Goal: Transaction & Acquisition: Download file/media

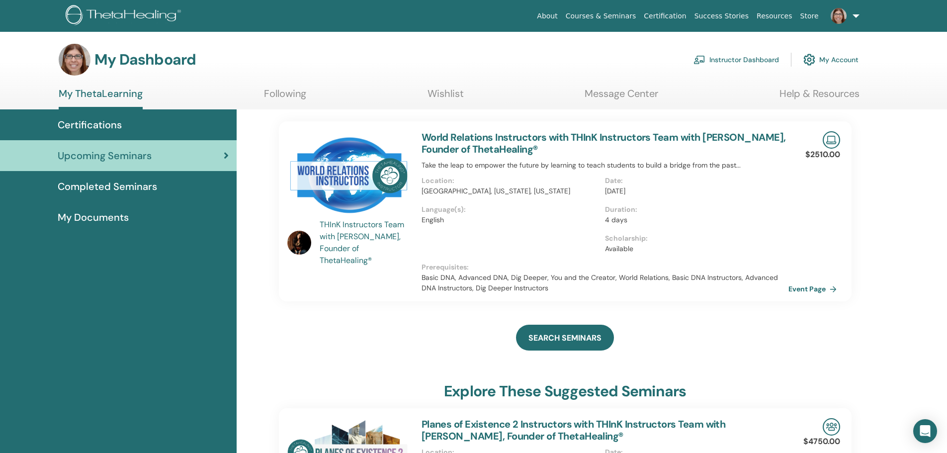
click at [120, 185] on span "Completed Seminars" at bounding box center [107, 186] width 99 height 15
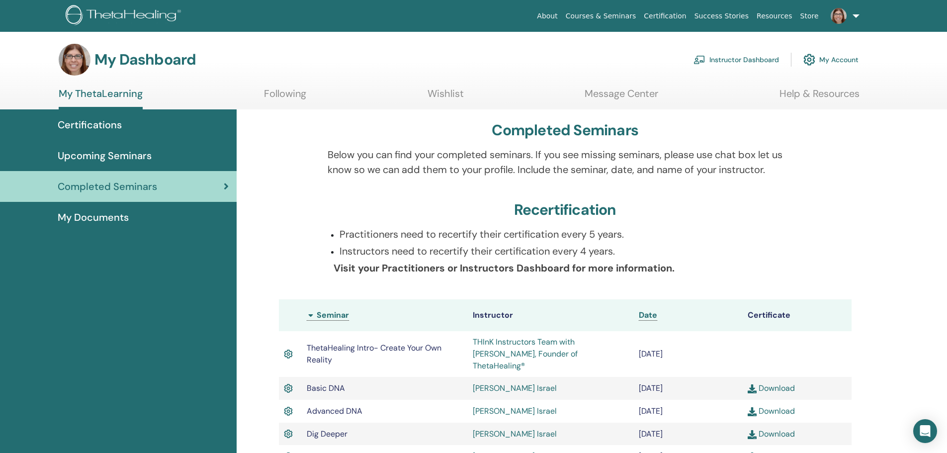
click at [118, 217] on span "My Documents" at bounding box center [93, 217] width 71 height 15
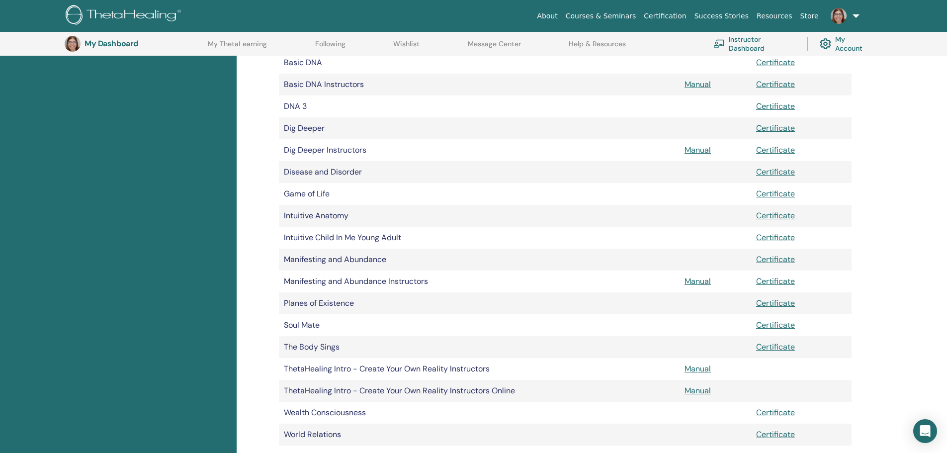
scroll to position [272, 0]
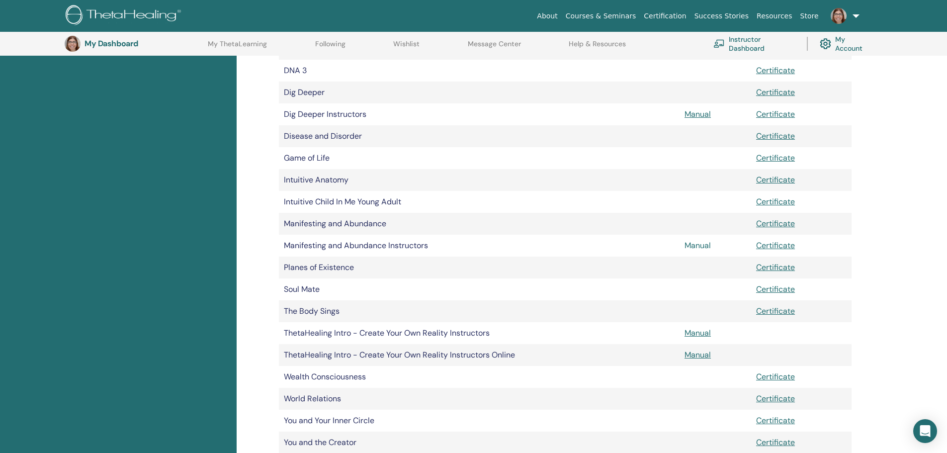
click at [697, 246] on link "Manual" at bounding box center [698, 245] width 26 height 10
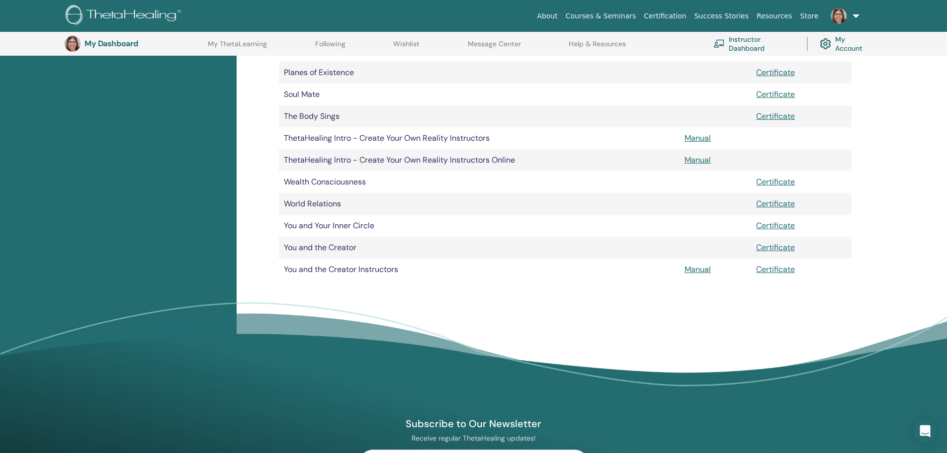
scroll to position [471, 0]
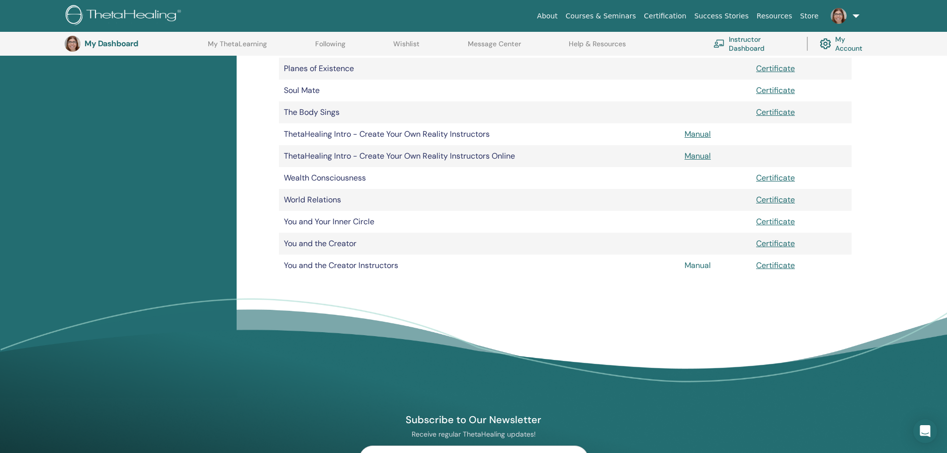
click at [693, 265] on link "Manual" at bounding box center [698, 265] width 26 height 10
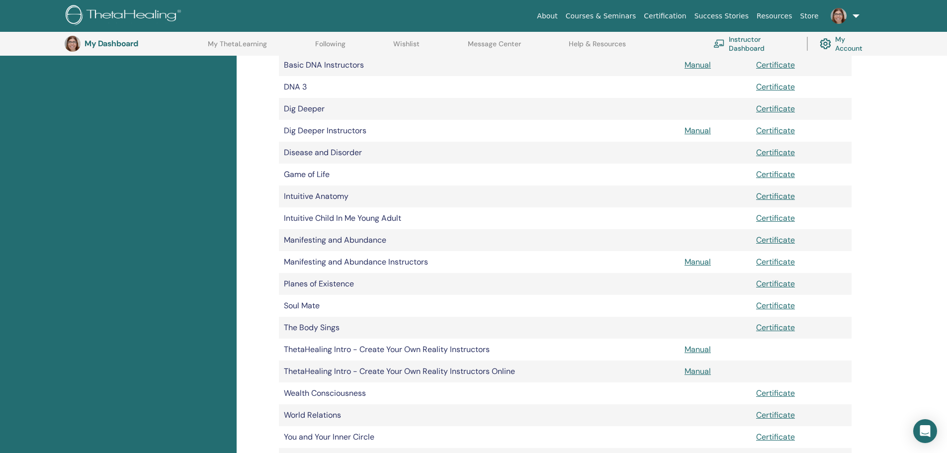
scroll to position [272, 0]
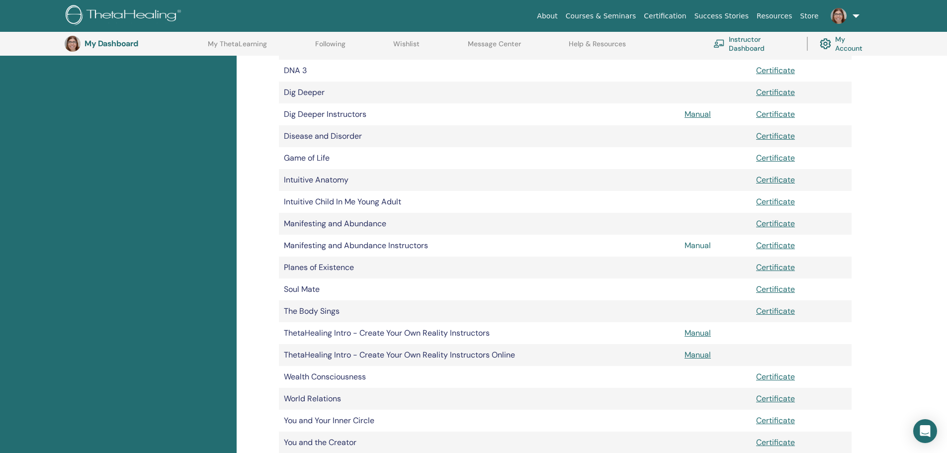
click at [692, 245] on link "Manual" at bounding box center [698, 245] width 26 height 10
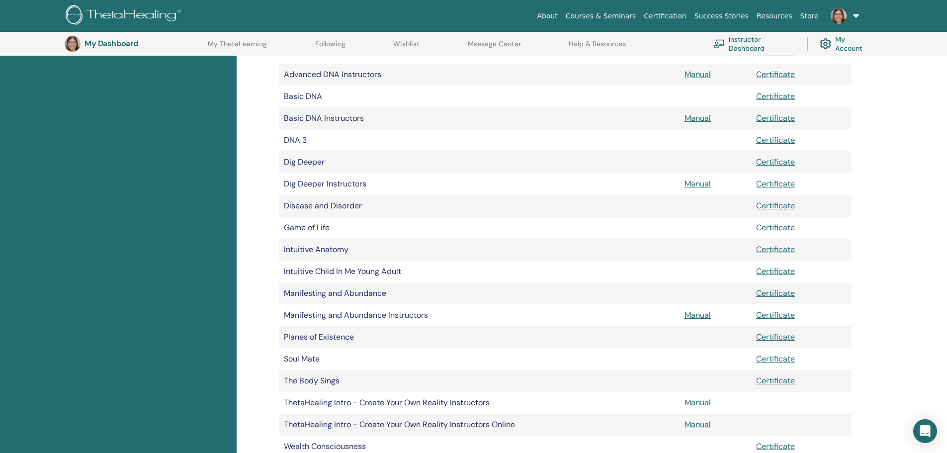
scroll to position [173, 0]
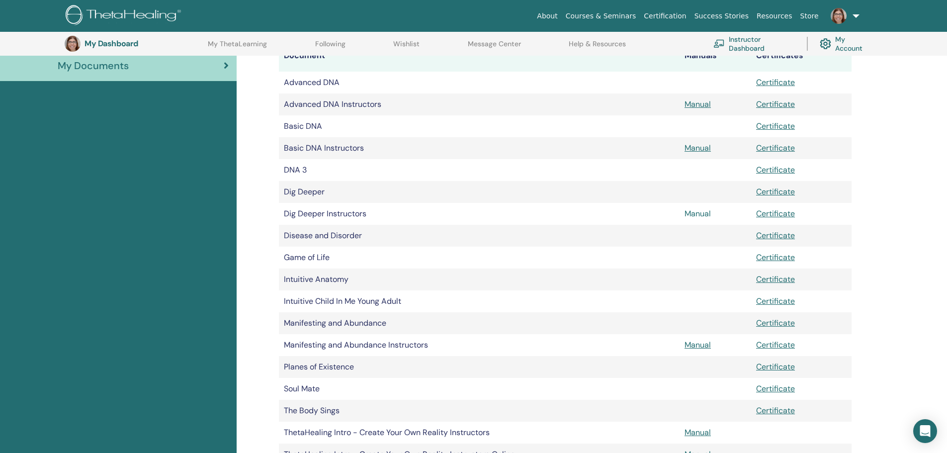
click at [695, 212] on link "Manual" at bounding box center [698, 213] width 26 height 10
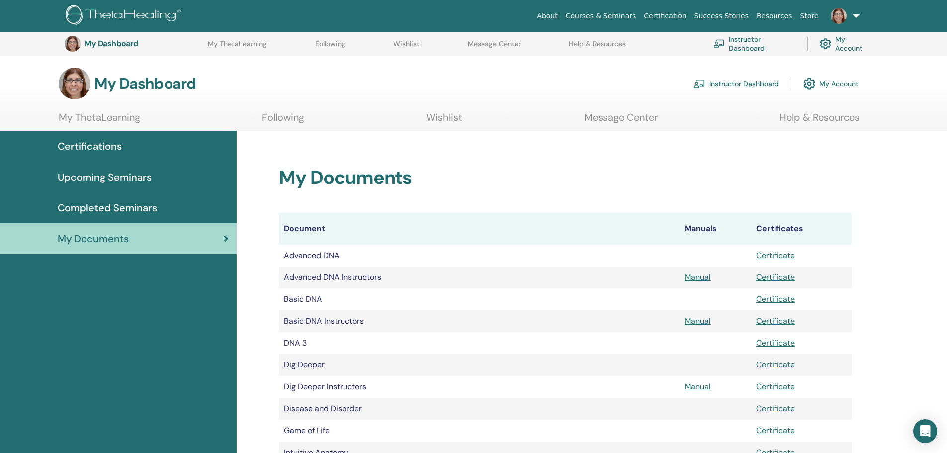
scroll to position [171, 0]
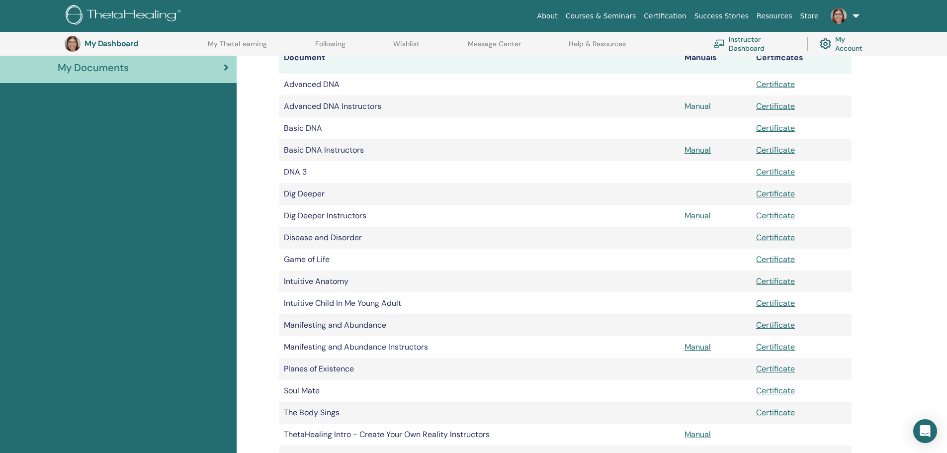
click at [698, 107] on link "Manual" at bounding box center [698, 106] width 26 height 10
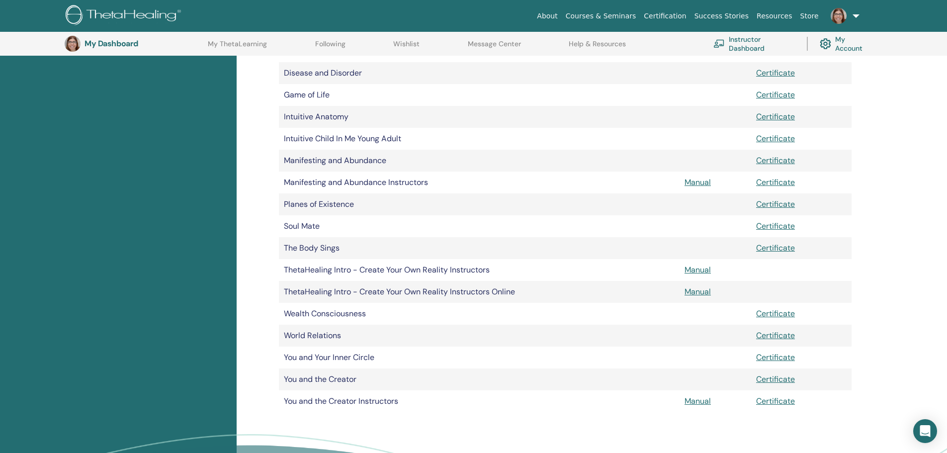
scroll to position [318, 0]
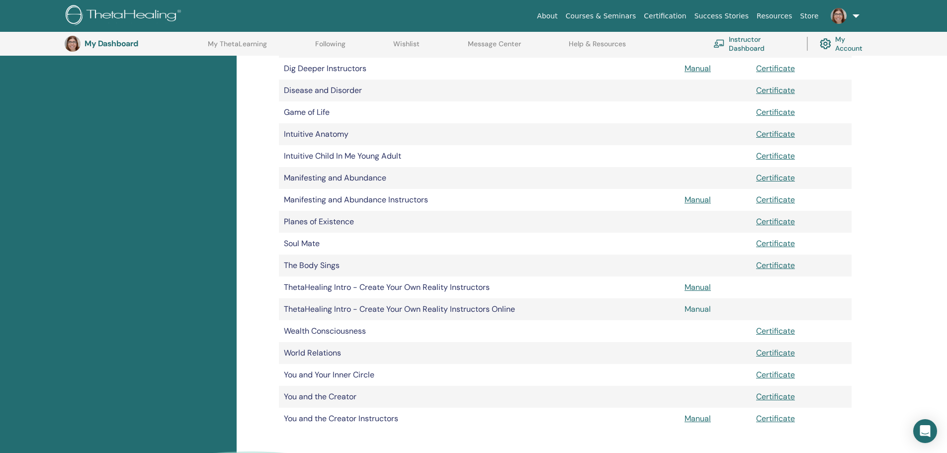
click at [701, 308] on link "Manual" at bounding box center [698, 309] width 26 height 10
